Goal: Information Seeking & Learning: Learn about a topic

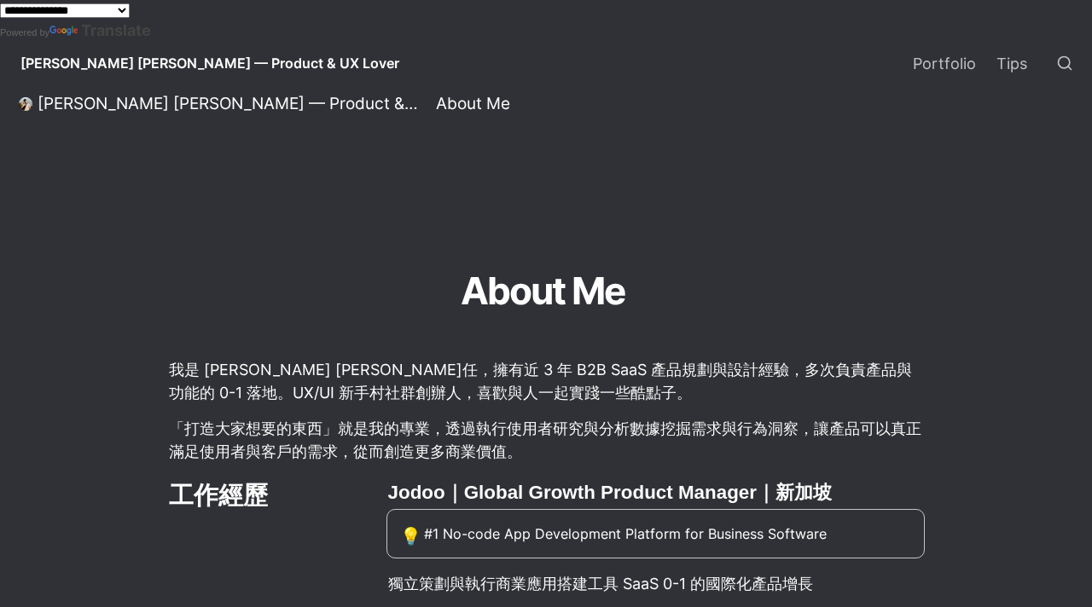
click at [821, 233] on div at bounding box center [546, 201] width 928 height 119
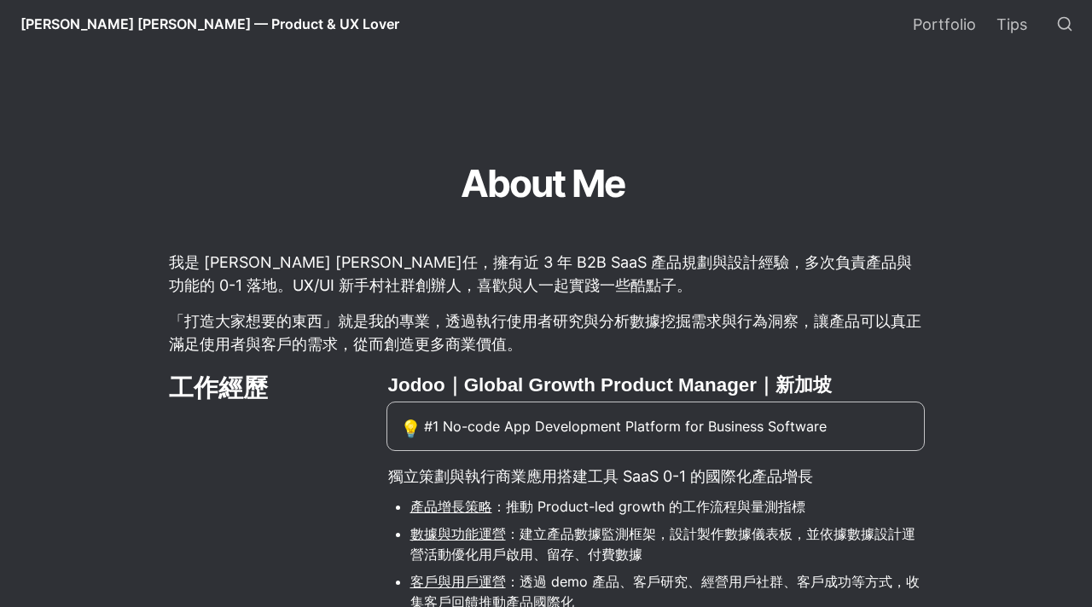
scroll to position [200, 0]
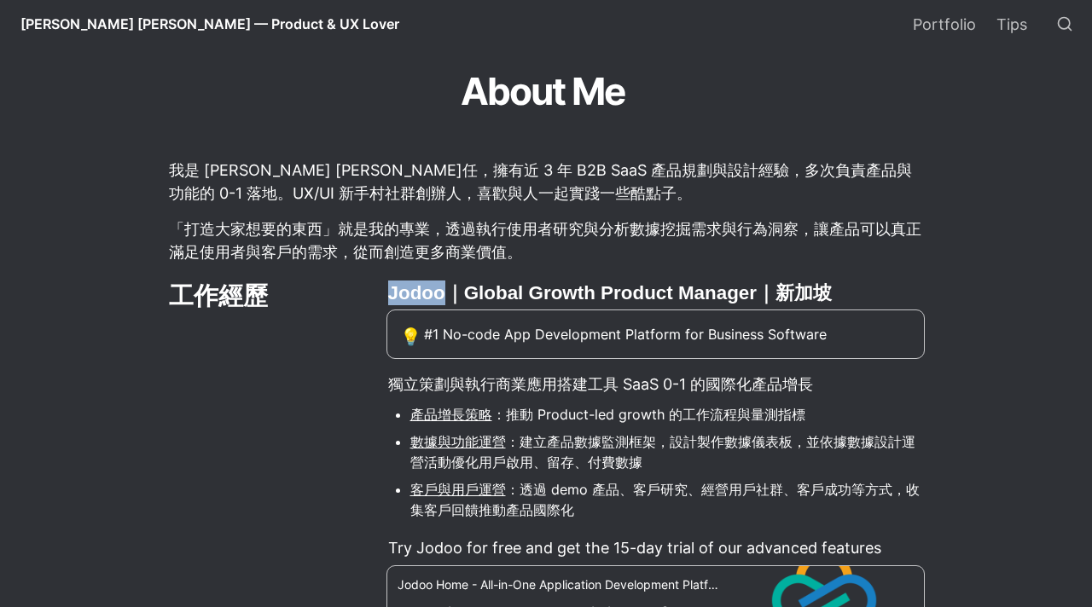
drag, startPoint x: 428, startPoint y: 295, endPoint x: 439, endPoint y: 295, distance: 11.1
click at [737, 233] on p "「打造大家想要的東西」就是我的專業，透過執行使用者研究與分析數據挖掘需求與行為洞察，讓產品可以真正滿足使用者與客戶的需求，從而創造更多商業價值。" at bounding box center [545, 240] width 757 height 51
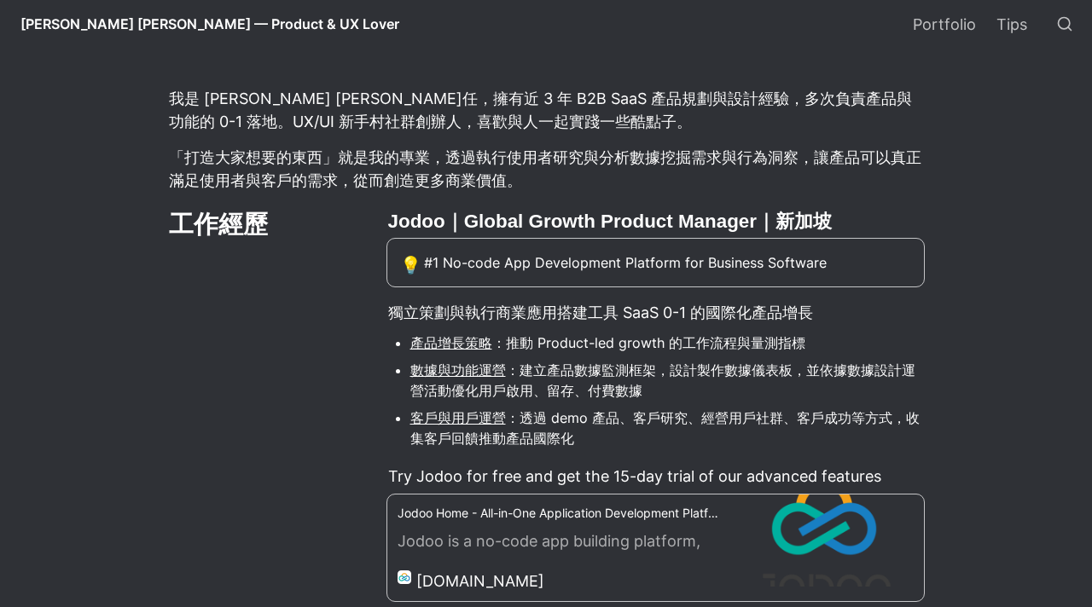
scroll to position [272, 0]
click at [407, 240] on div "💡 #1 No-code App Development Platform for Business Software" at bounding box center [655, 261] width 539 height 49
click at [408, 240] on div "💡 #1 No-code App Development Platform for Business Software" at bounding box center [655, 261] width 539 height 49
click at [407, 240] on div "💡 #1 No-code App Development Platform for Business Software" at bounding box center [655, 261] width 539 height 49
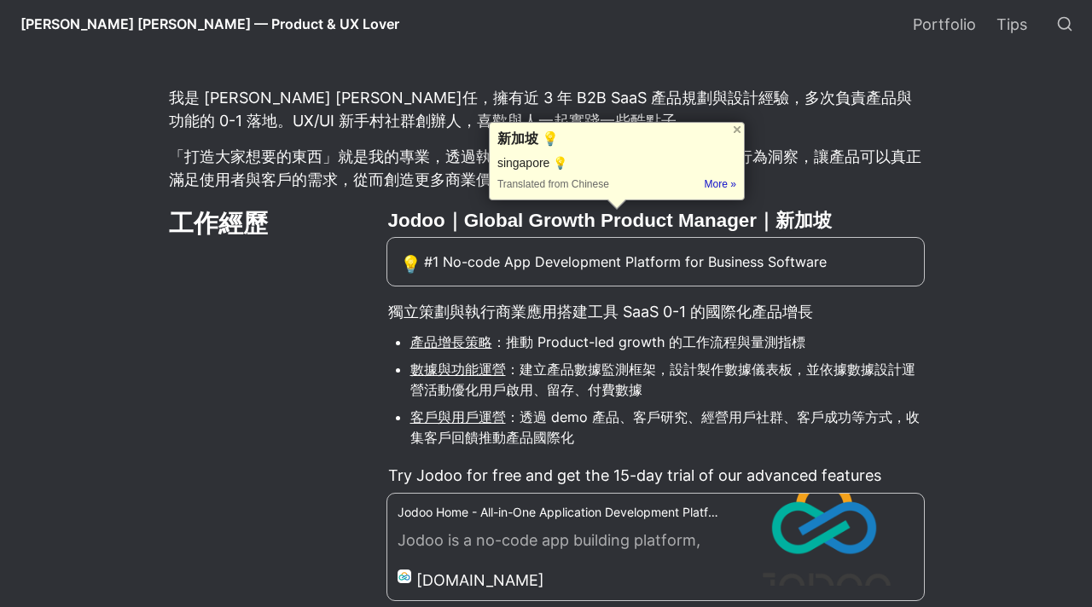
click at [420, 229] on h3 "Jodoo｜Global Growth Product Manager｜新加坡" at bounding box center [655, 221] width 539 height 30
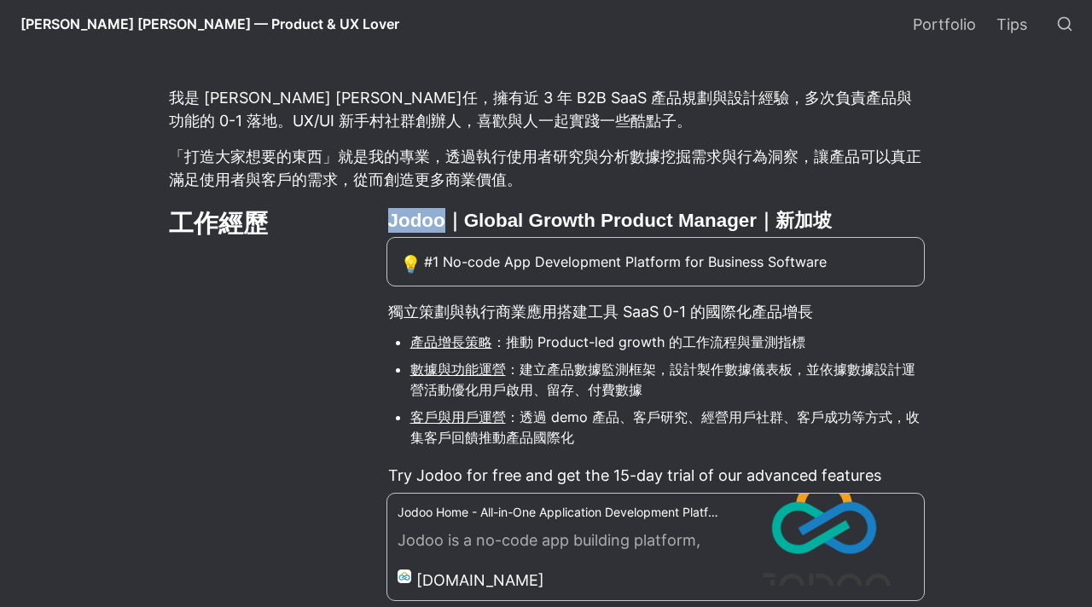
click at [420, 229] on h3 "Jodoo｜Global Growth Product Manager｜新加坡" at bounding box center [655, 221] width 539 height 30
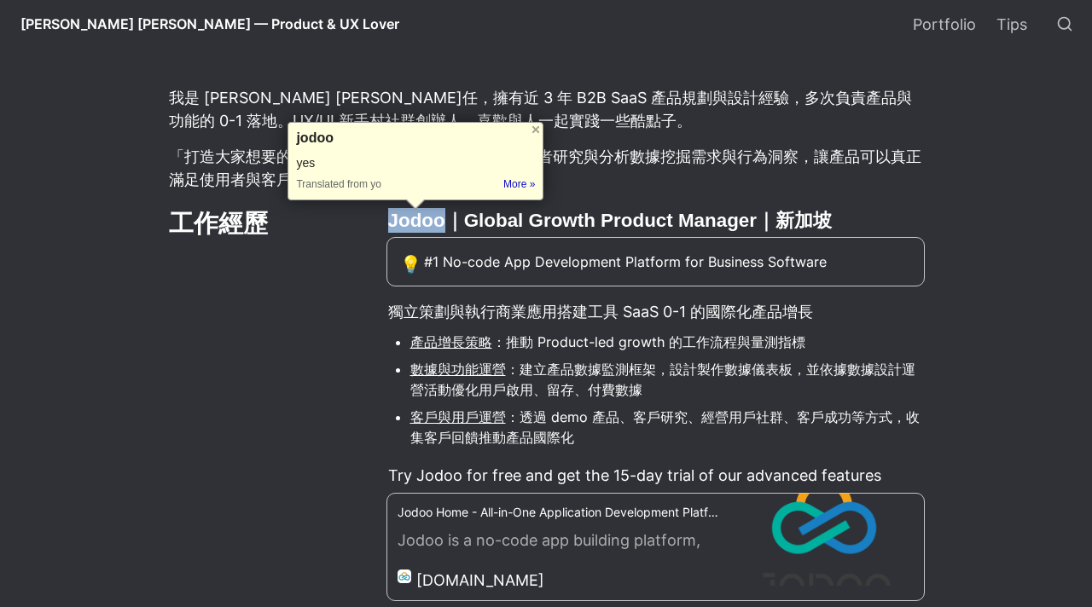
scroll to position [428, 0]
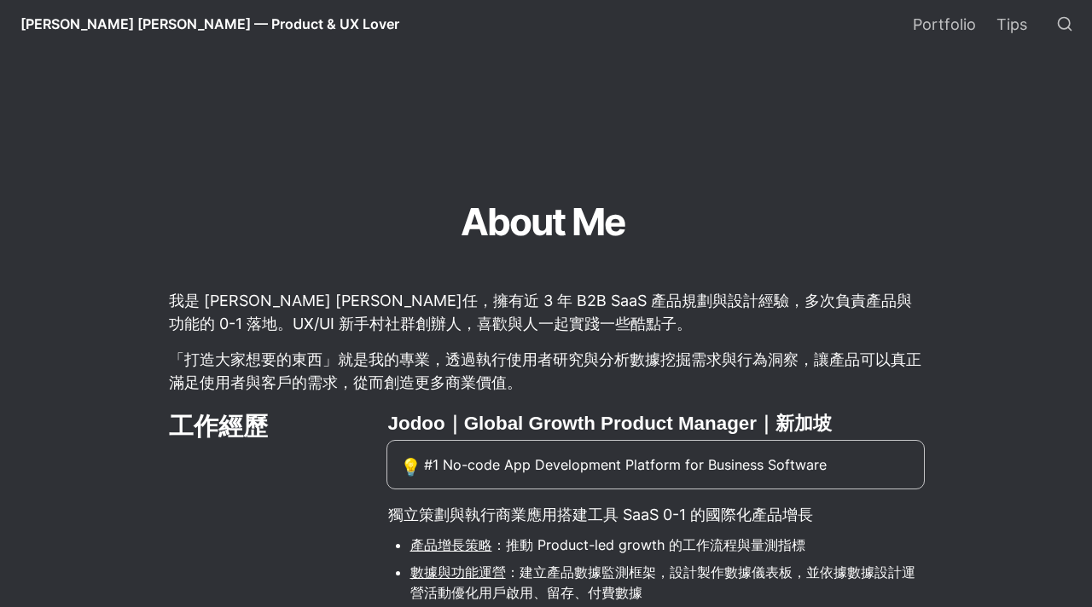
scroll to position [0, 0]
